Goal: Task Accomplishment & Management: Complete application form

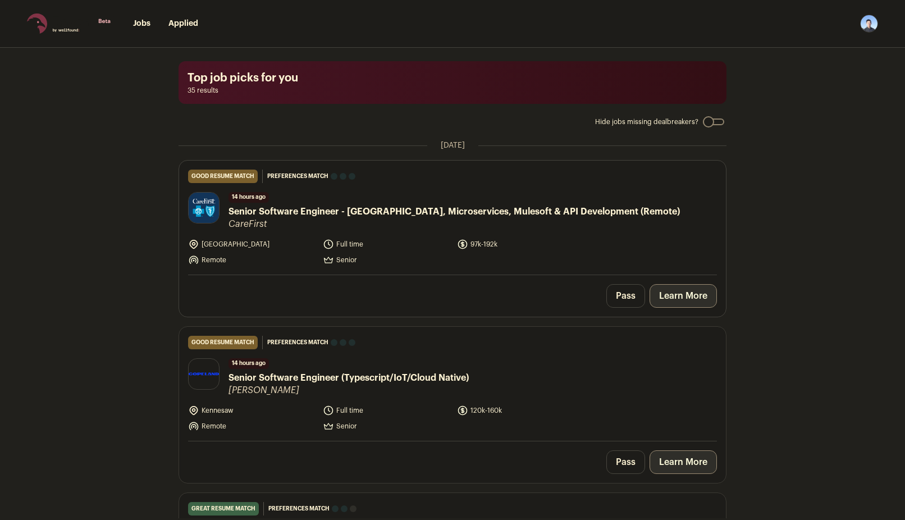
click at [690, 296] on link "Learn More" at bounding box center [683, 296] width 67 height 24
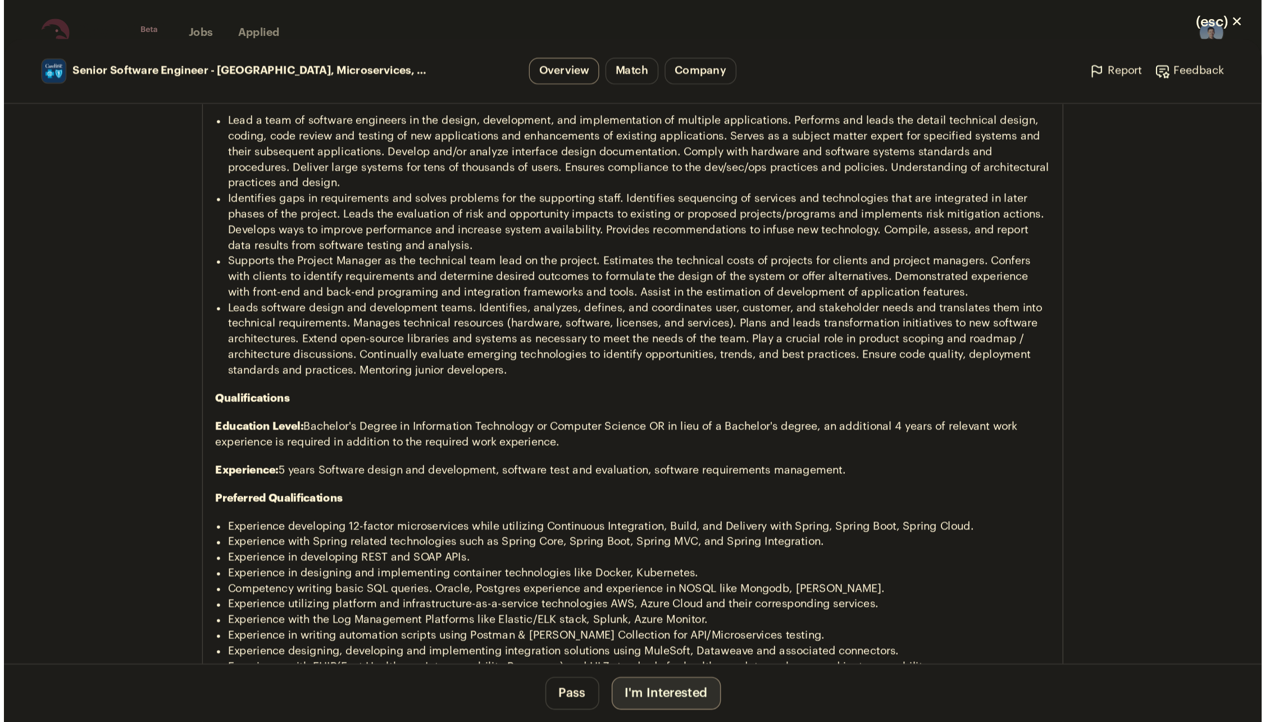
scroll to position [697, 0]
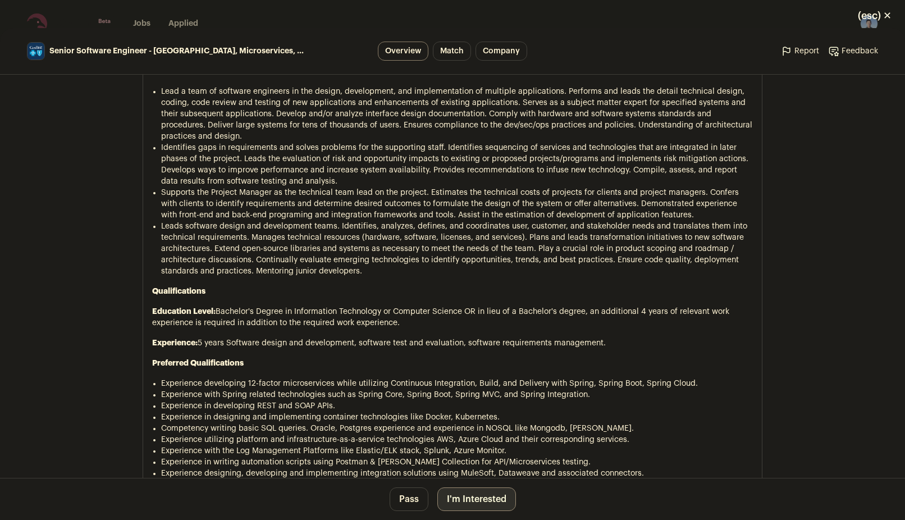
click at [480, 498] on button "I'm Interested" at bounding box center [477, 500] width 79 height 24
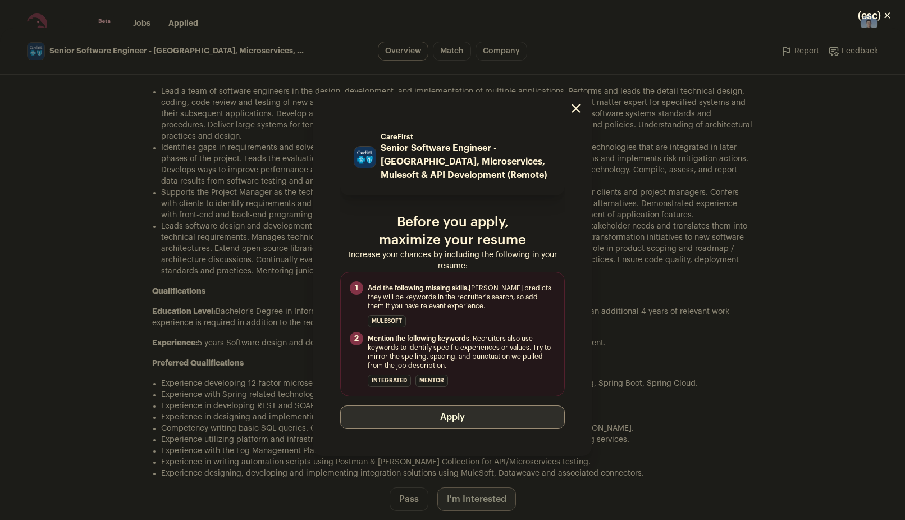
click at [452, 414] on button "Apply" at bounding box center [452, 418] width 225 height 24
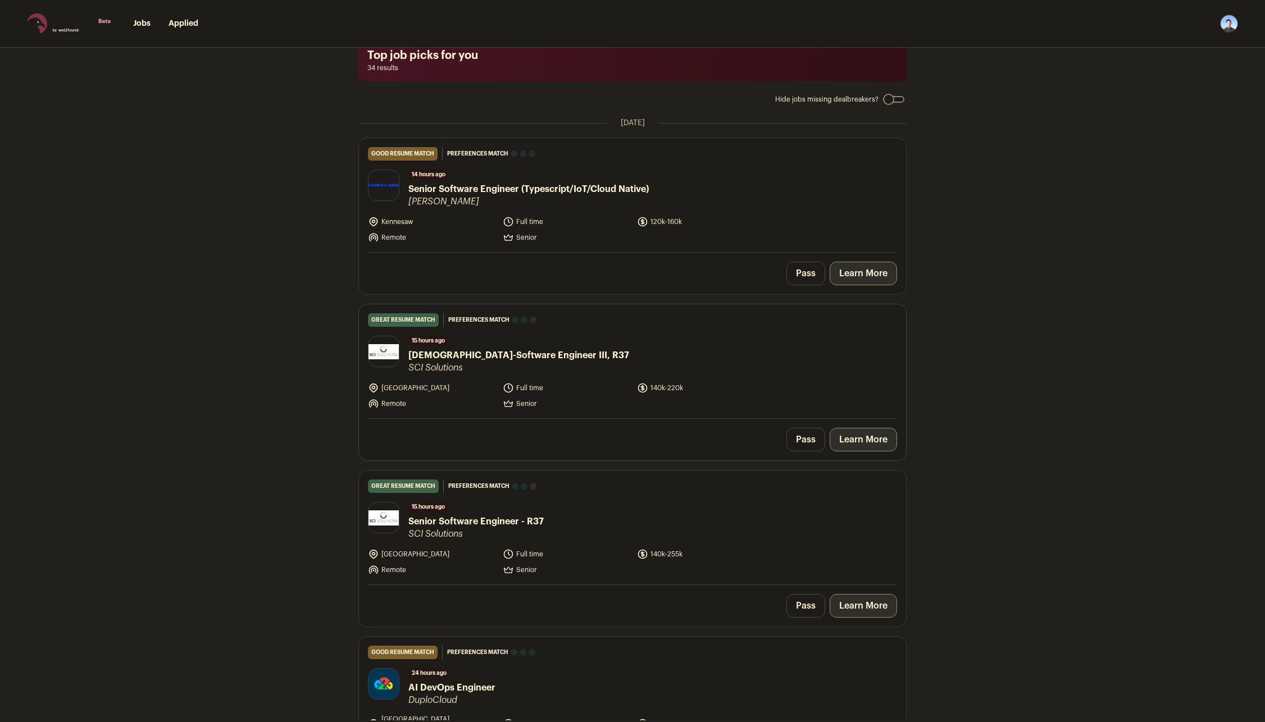
scroll to position [112, 0]
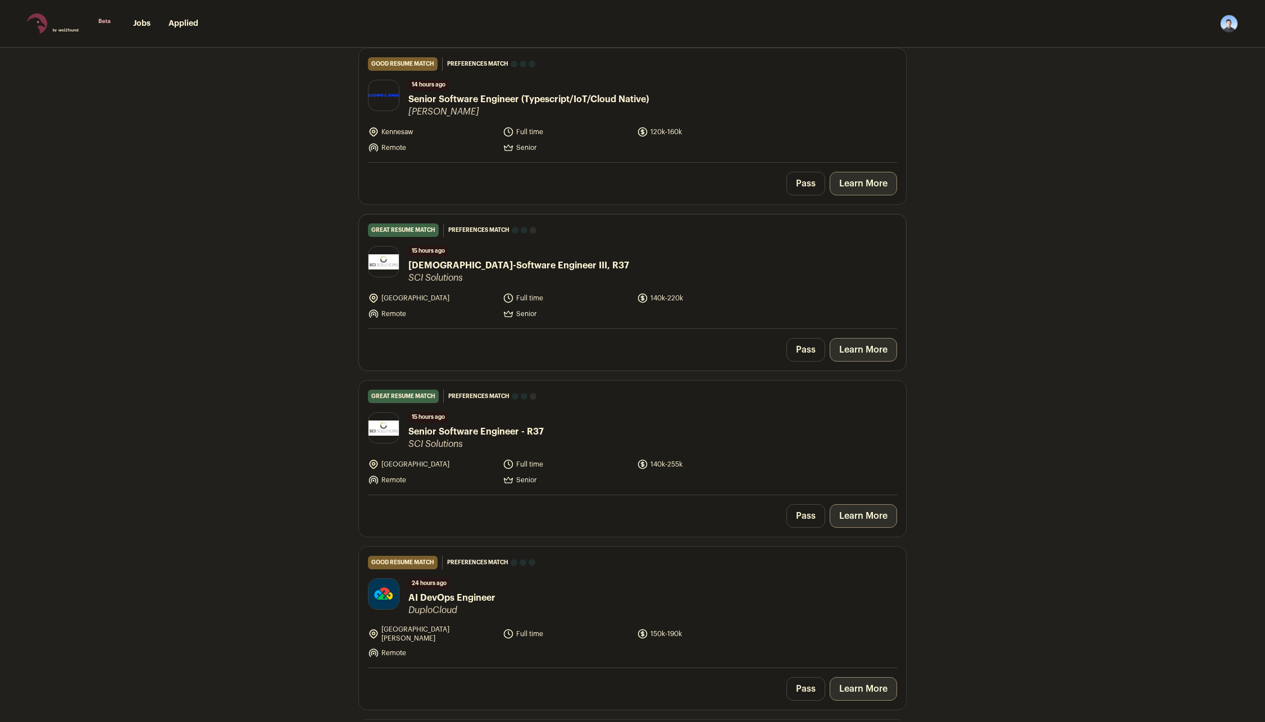
click at [868, 352] on link "Learn More" at bounding box center [863, 350] width 67 height 24
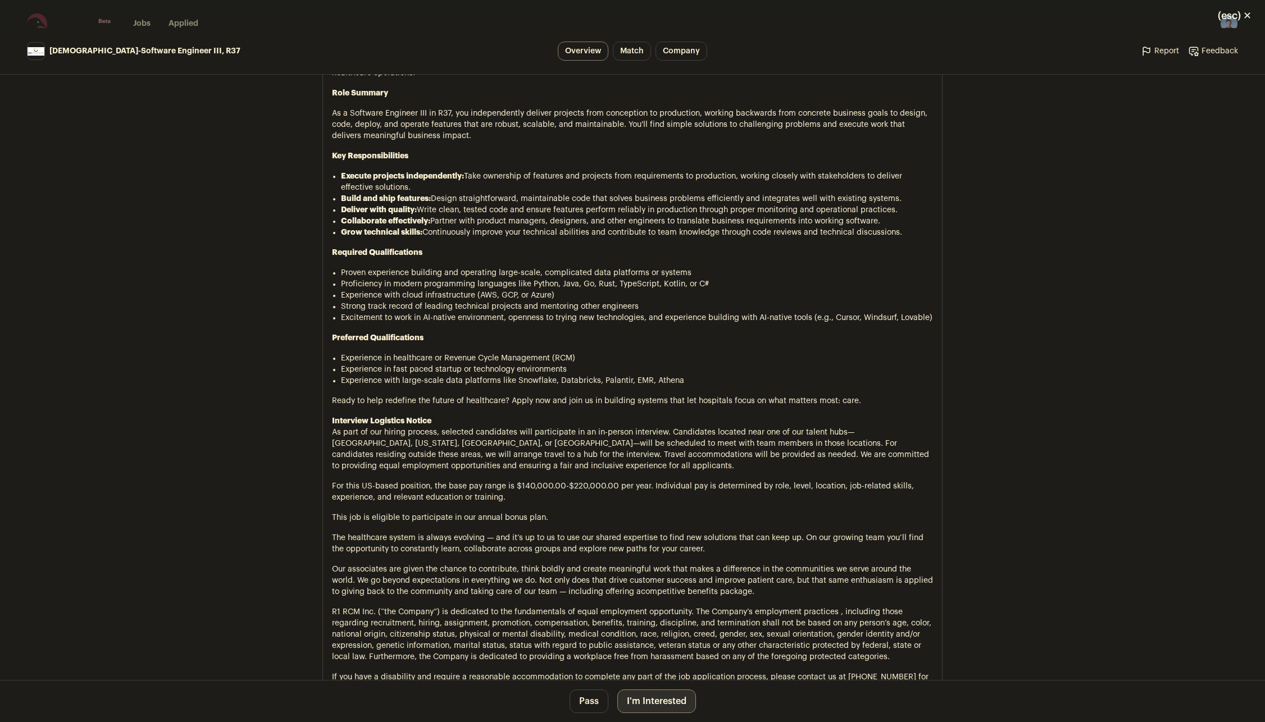
scroll to position [618, 0]
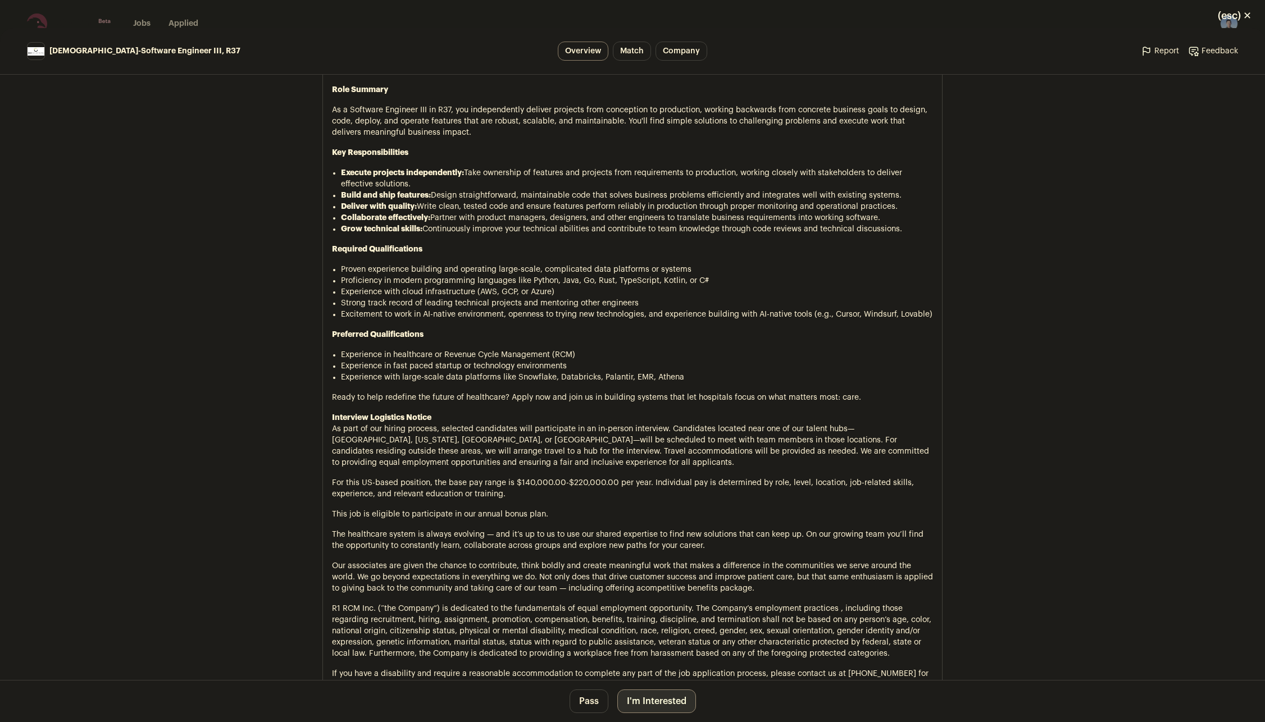
click at [650, 520] on button "I'm Interested" at bounding box center [656, 702] width 79 height 24
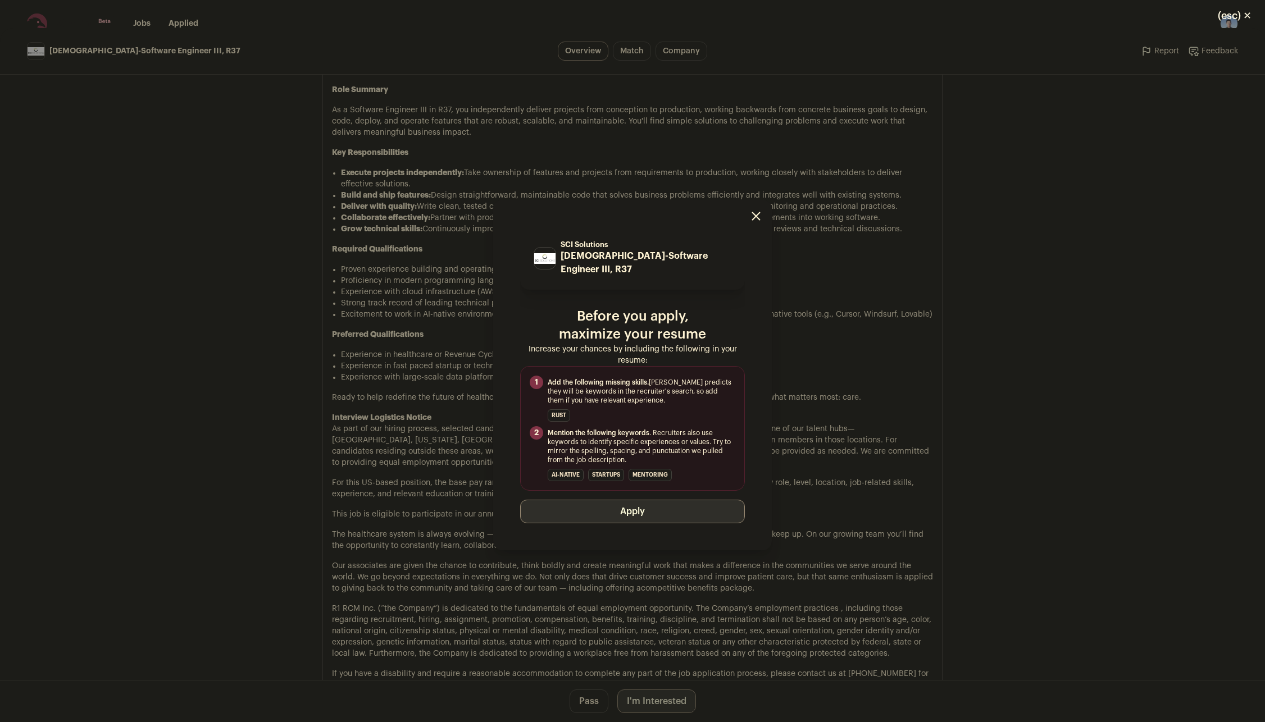
click at [626, 508] on button "Apply" at bounding box center [632, 512] width 225 height 24
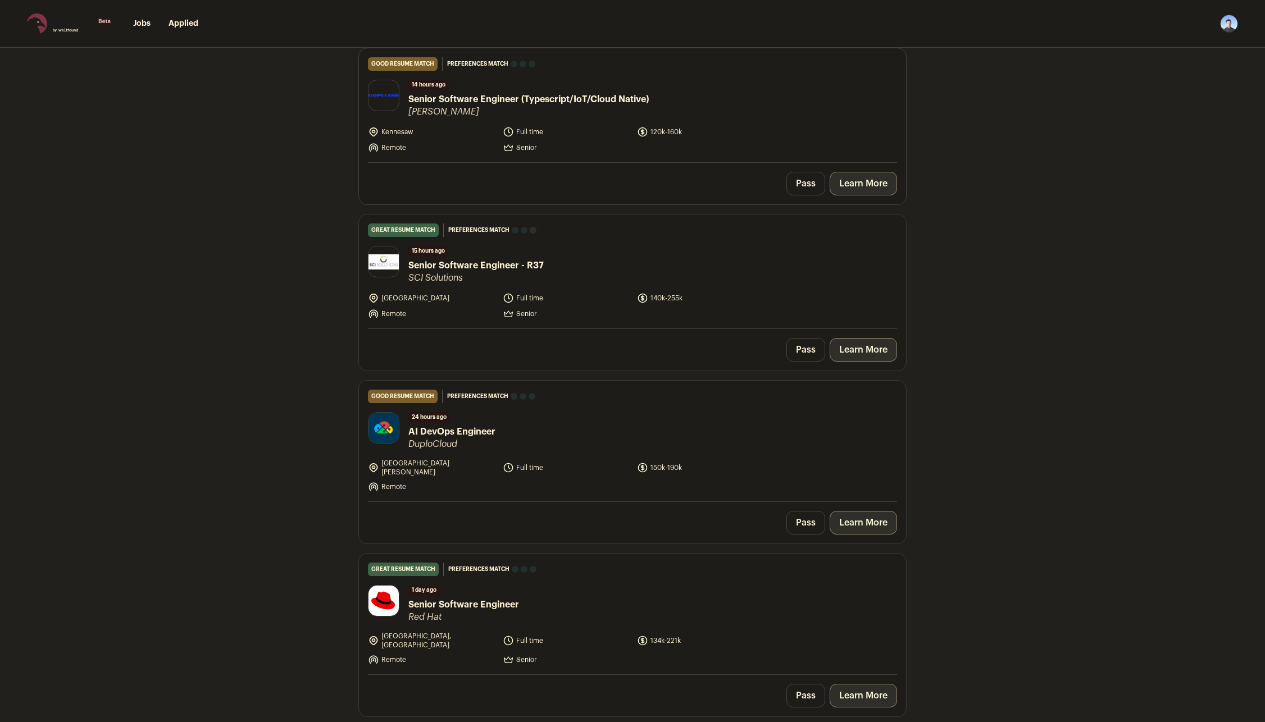
drag, startPoint x: 808, startPoint y: 186, endPoint x: 809, endPoint y: 193, distance: 7.4
click at [808, 186] on button "Pass" at bounding box center [805, 184] width 39 height 24
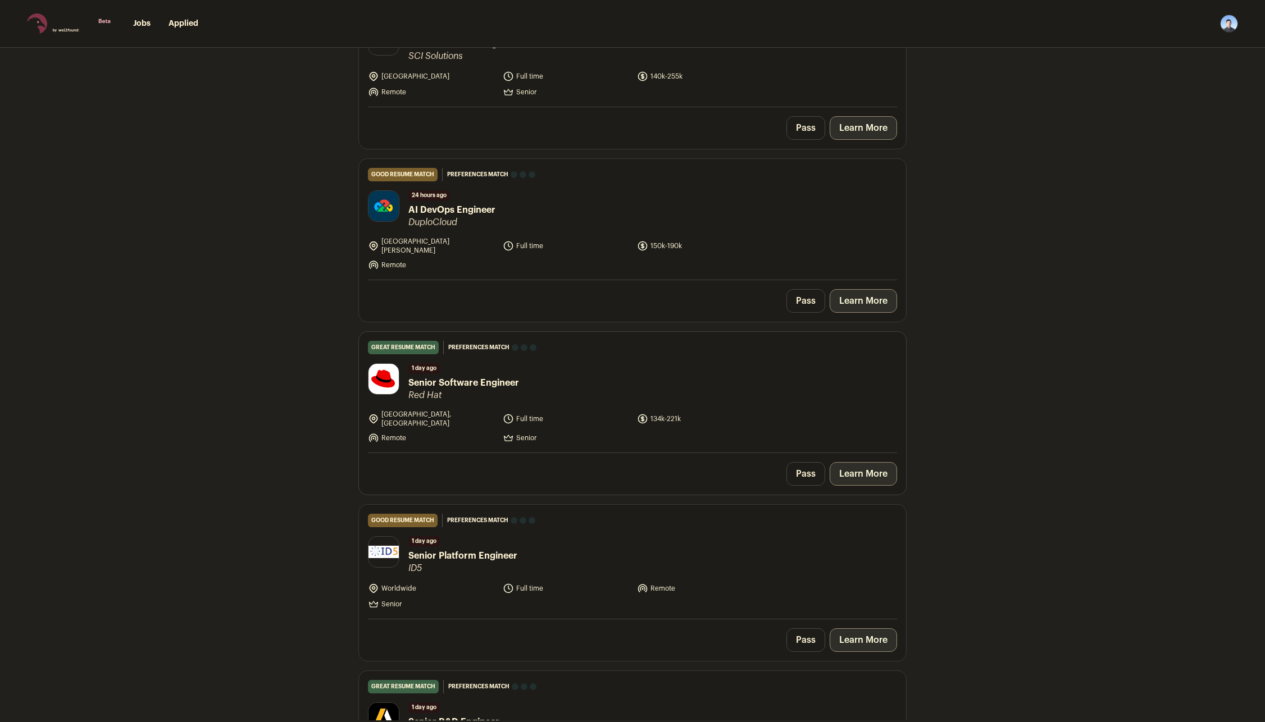
scroll to position [337, 0]
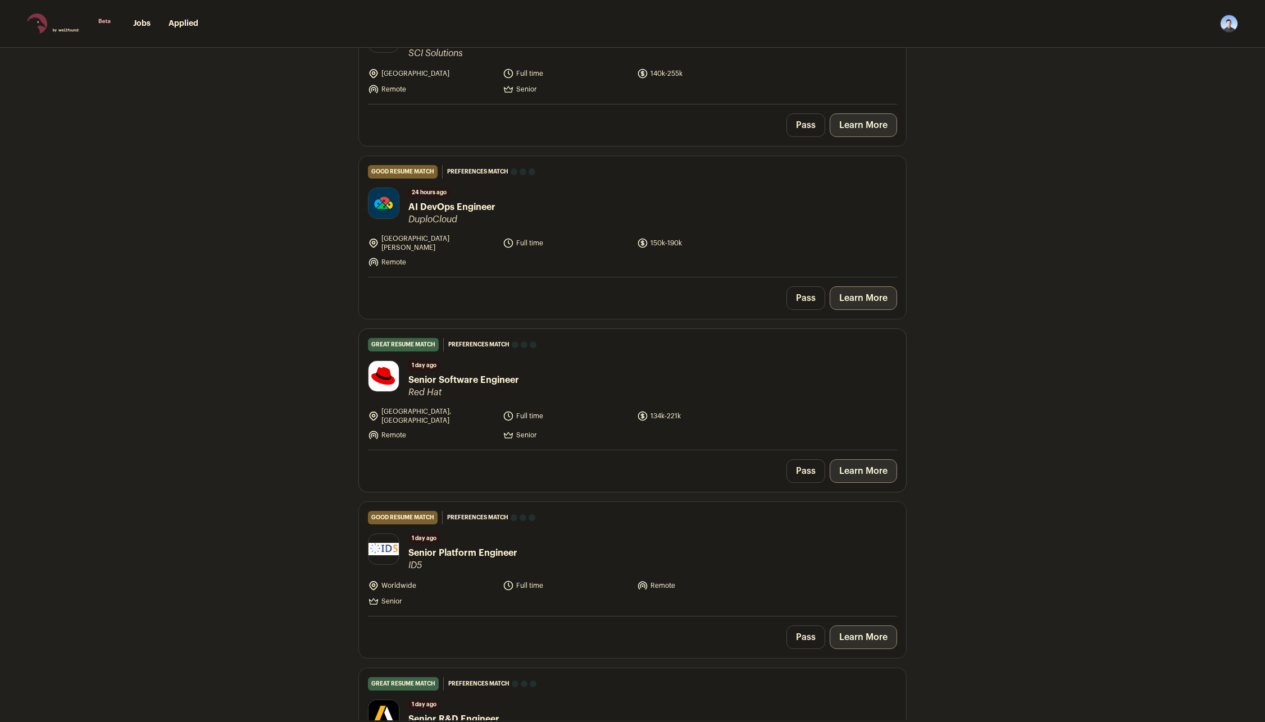
click at [877, 459] on link "Learn More" at bounding box center [863, 471] width 67 height 24
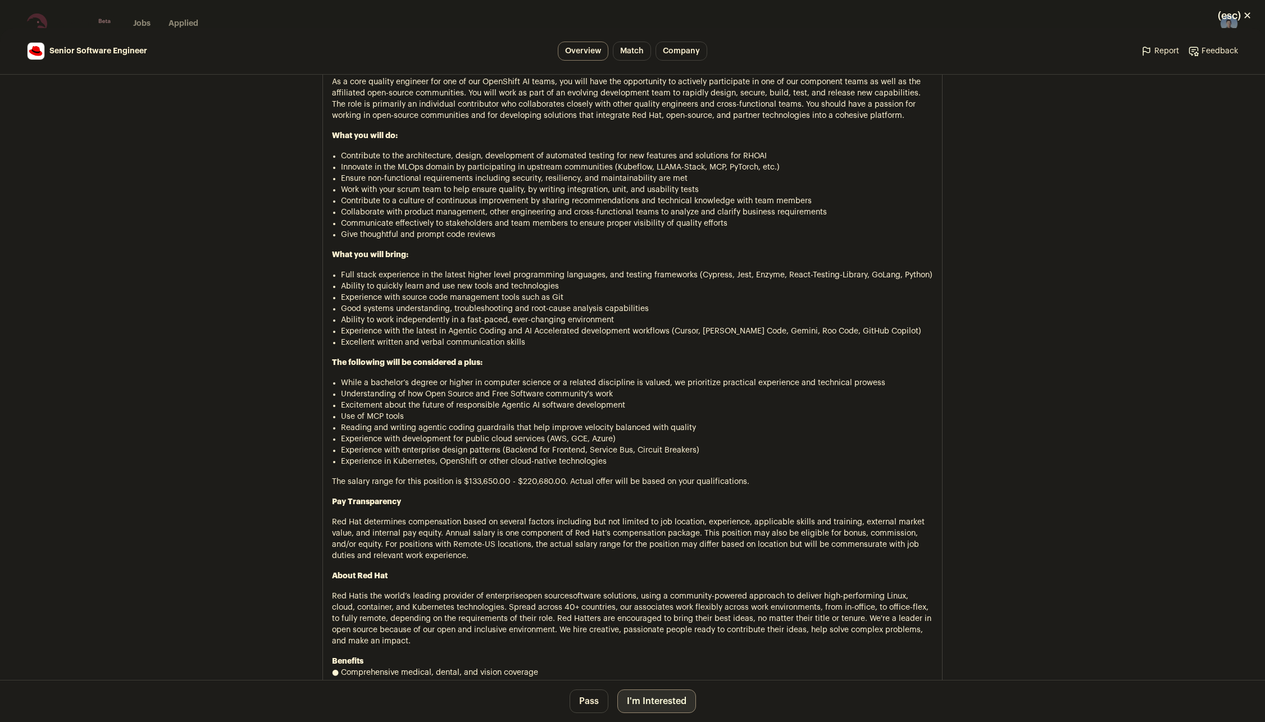
scroll to position [730, 0]
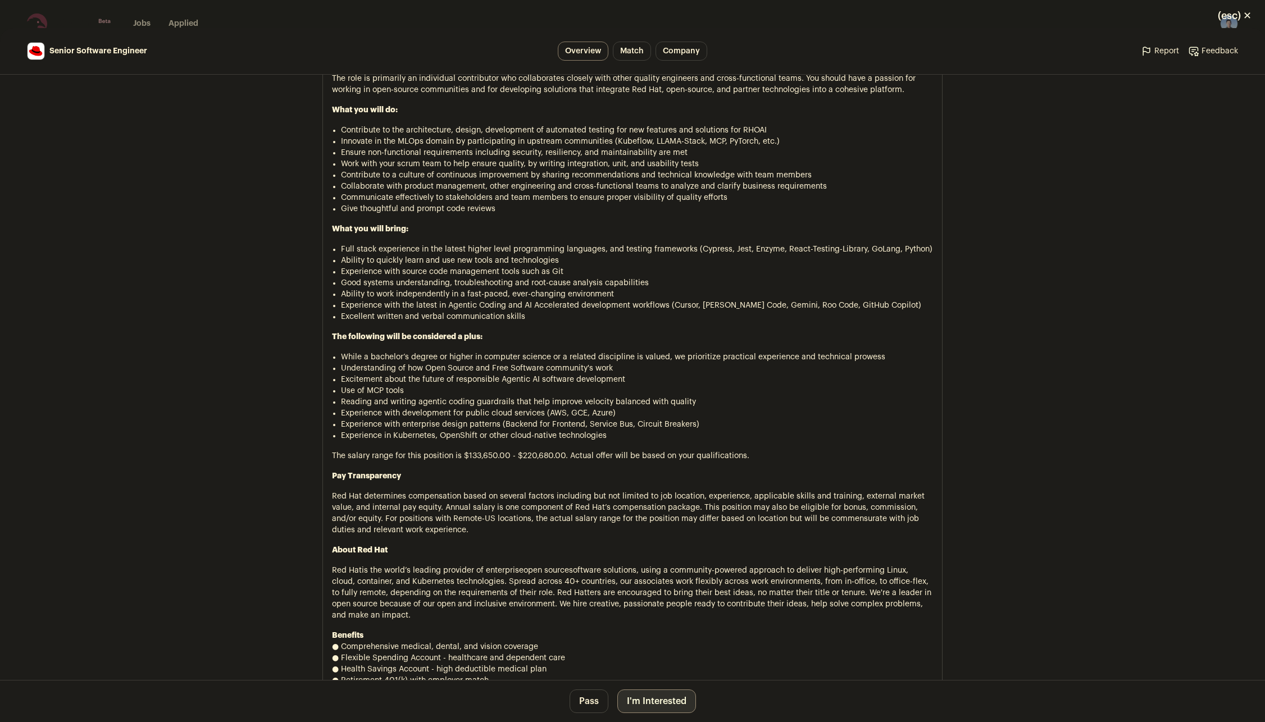
click at [660, 520] on button "I'm Interested" at bounding box center [656, 702] width 79 height 24
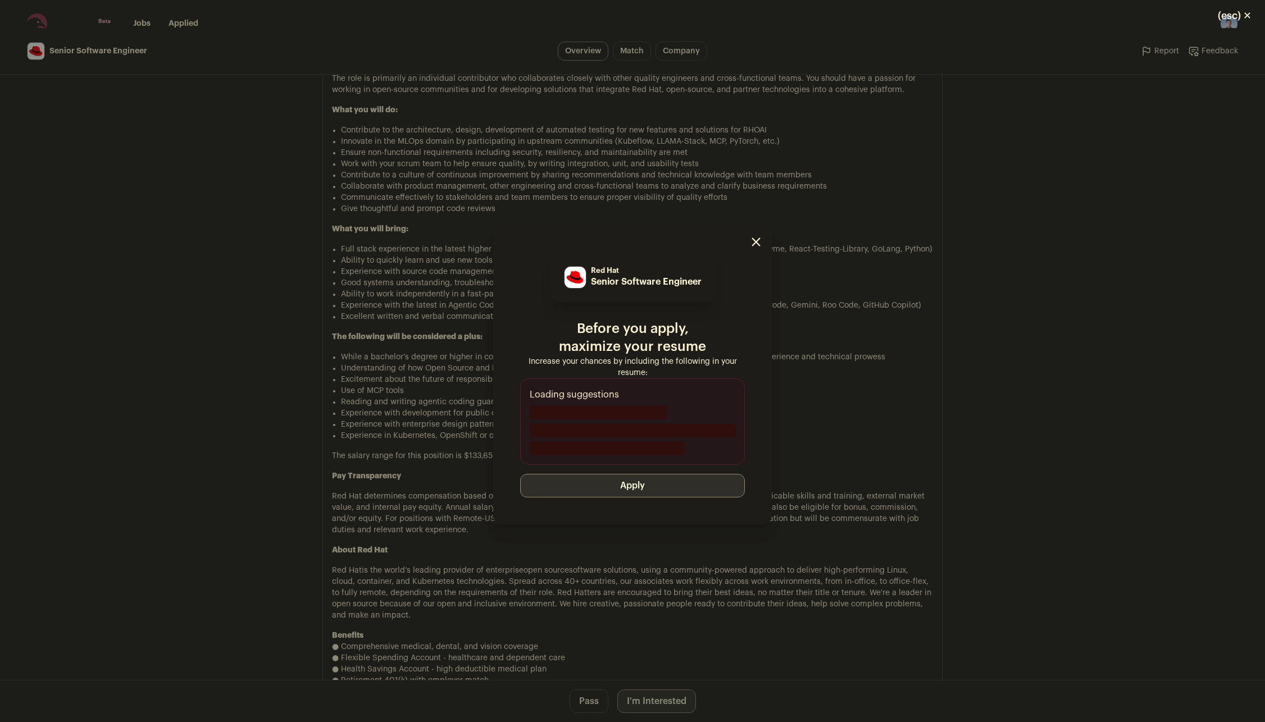
click at [595, 493] on button "Apply" at bounding box center [632, 486] width 225 height 24
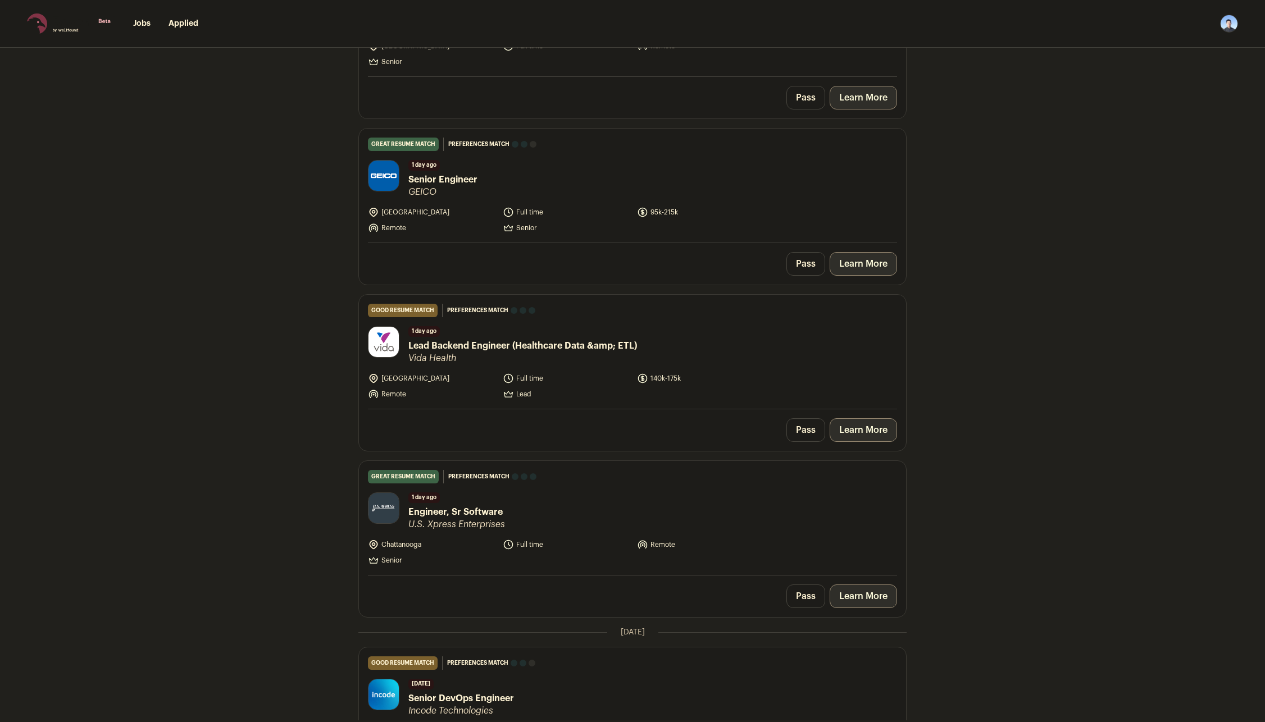
scroll to position [899, 0]
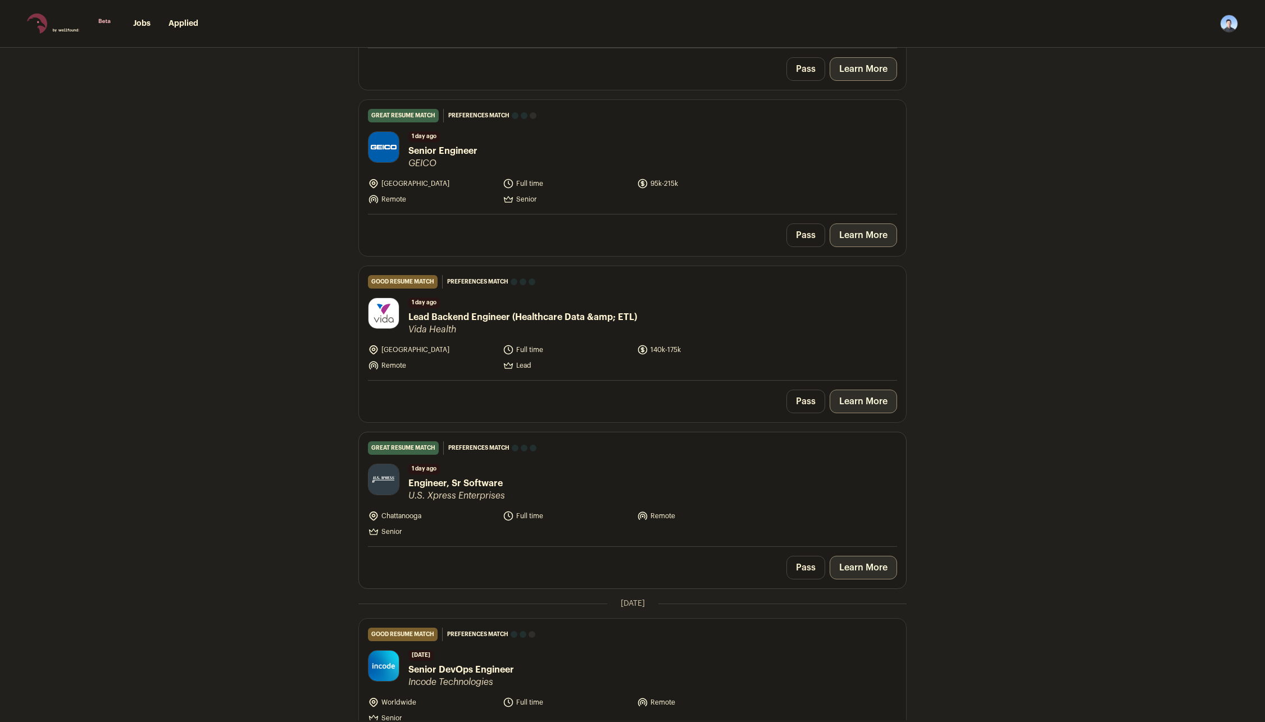
click at [867, 520] on link "Learn More" at bounding box center [863, 568] width 67 height 24
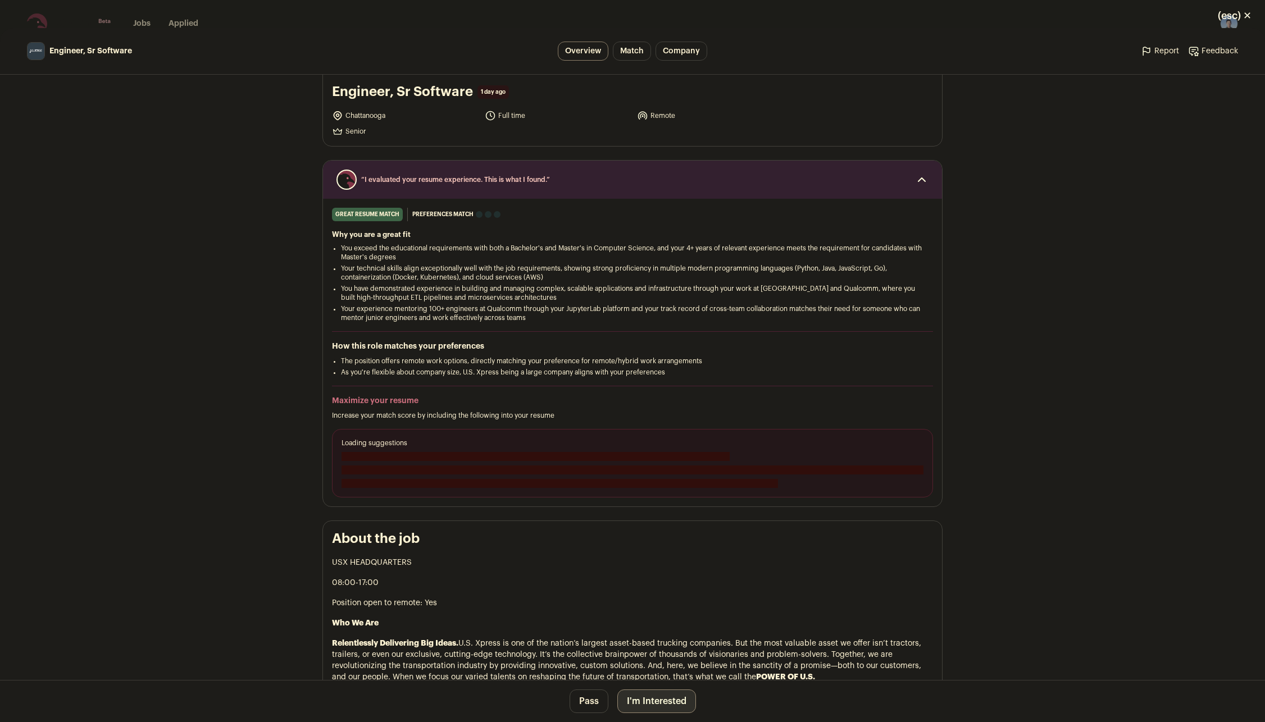
scroll to position [0, 0]
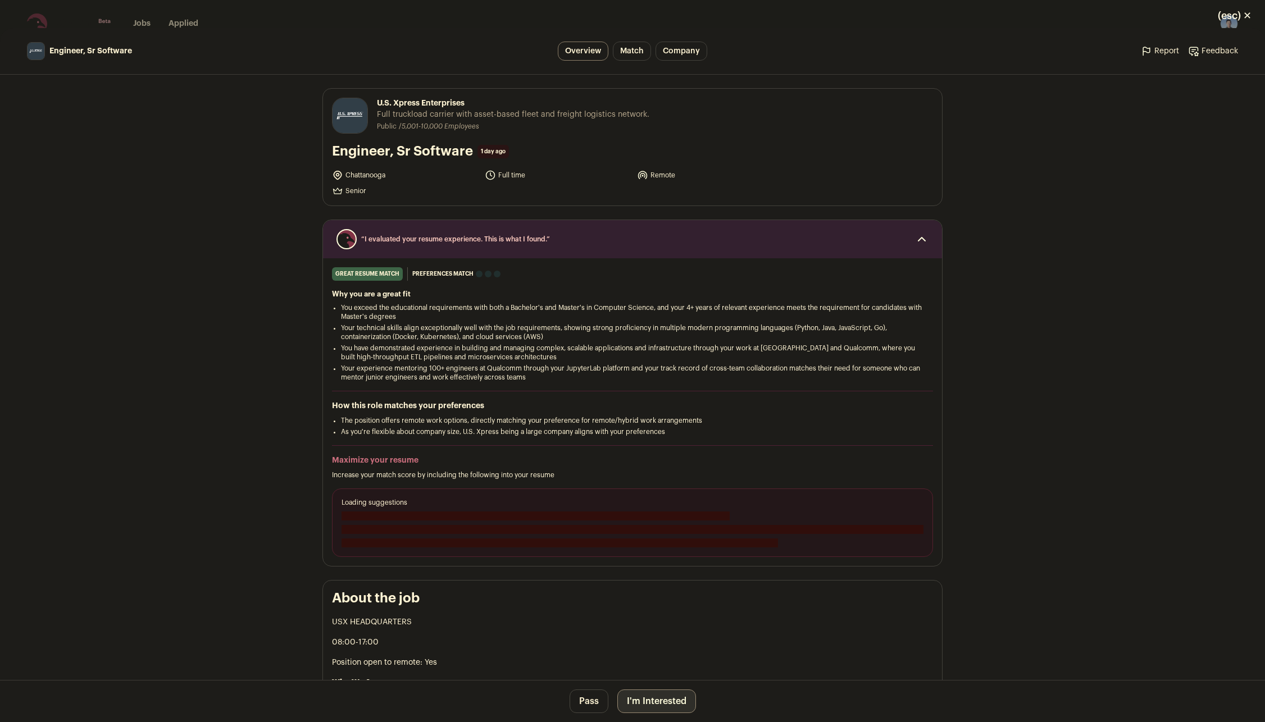
click at [357, 166] on div "U.S. Xpress Enterprises [DOMAIN_NAME] Public / Private Public Company size 5,00…" at bounding box center [632, 147] width 619 height 117
click at [354, 174] on li "Chattanooga" at bounding box center [405, 175] width 146 height 11
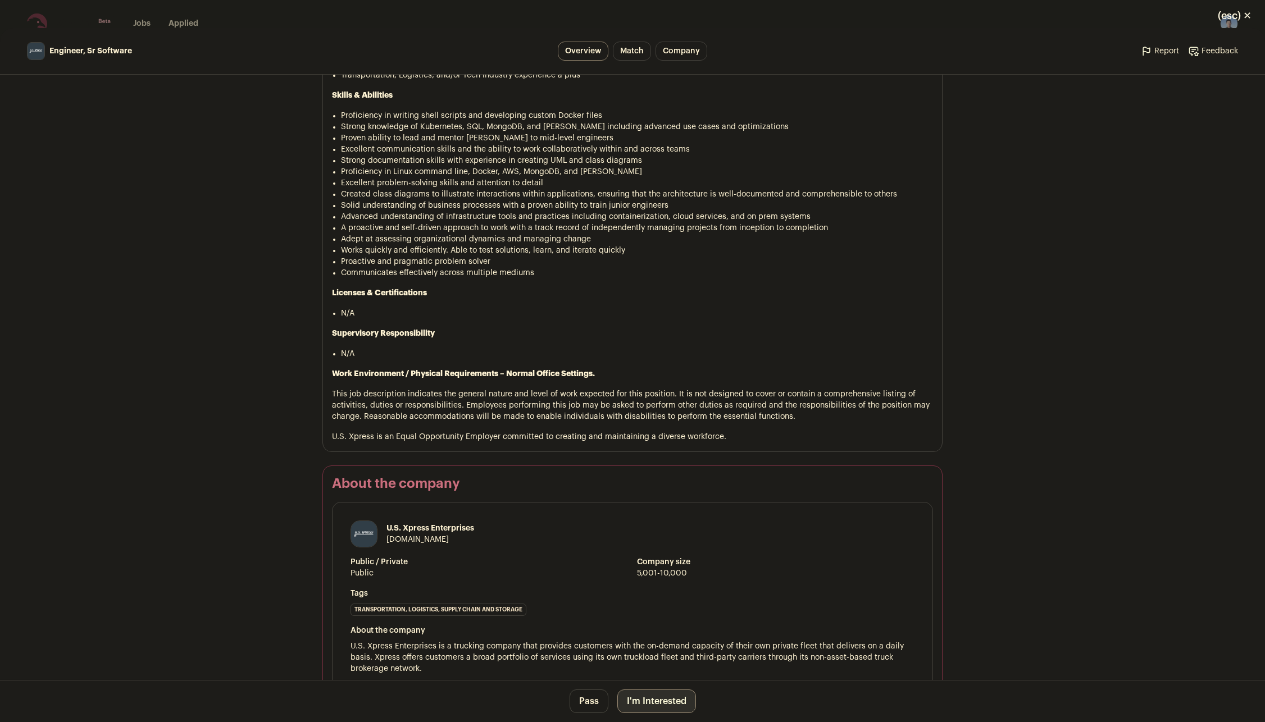
scroll to position [1210, 0]
